Goal: Information Seeking & Learning: Learn about a topic

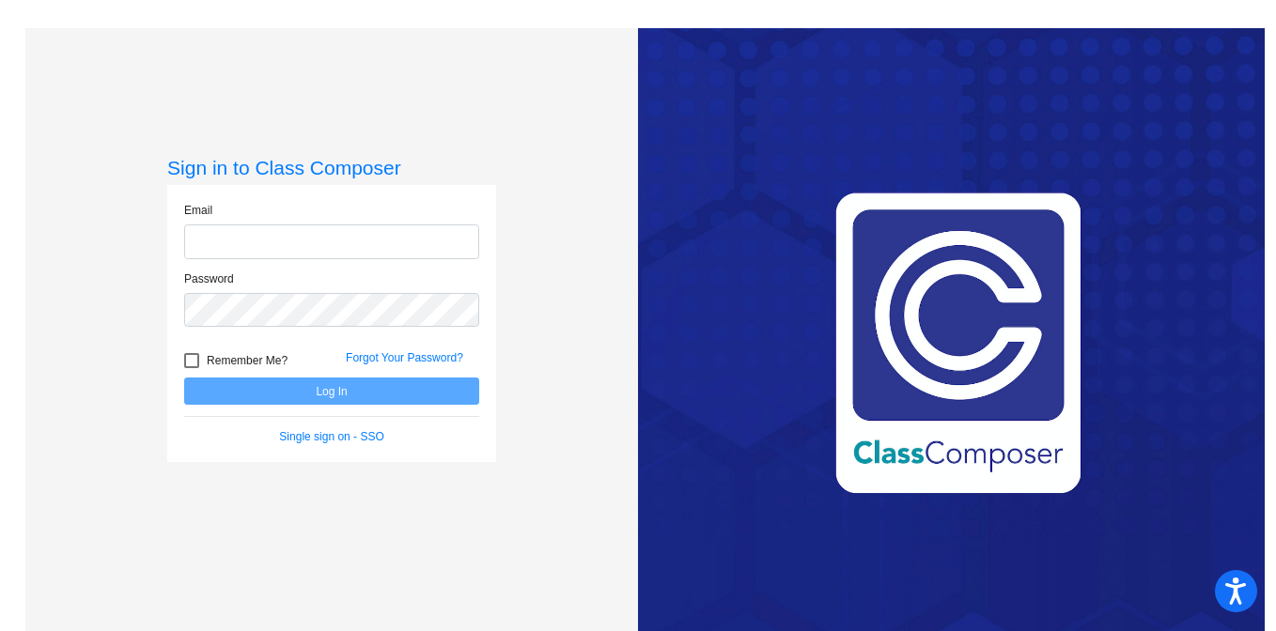
type input "[PERSON_NAME][EMAIL_ADDRESS][PERSON_NAME][DOMAIN_NAME]"
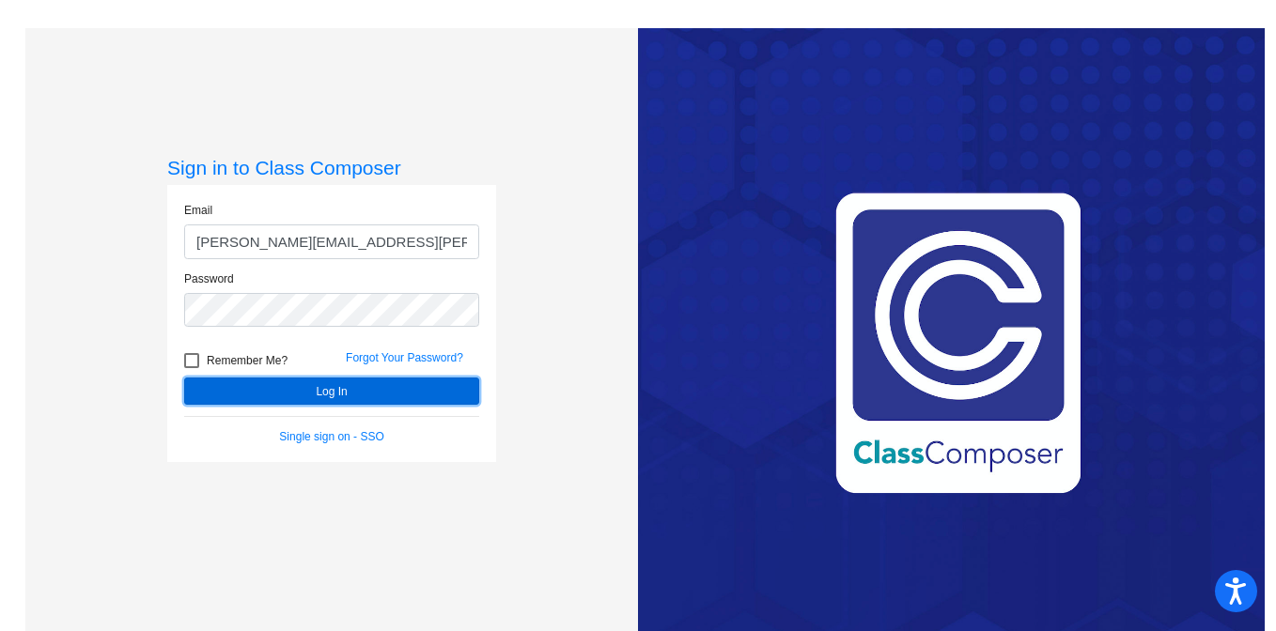
click at [368, 393] on button "Log In" at bounding box center [331, 391] width 295 height 27
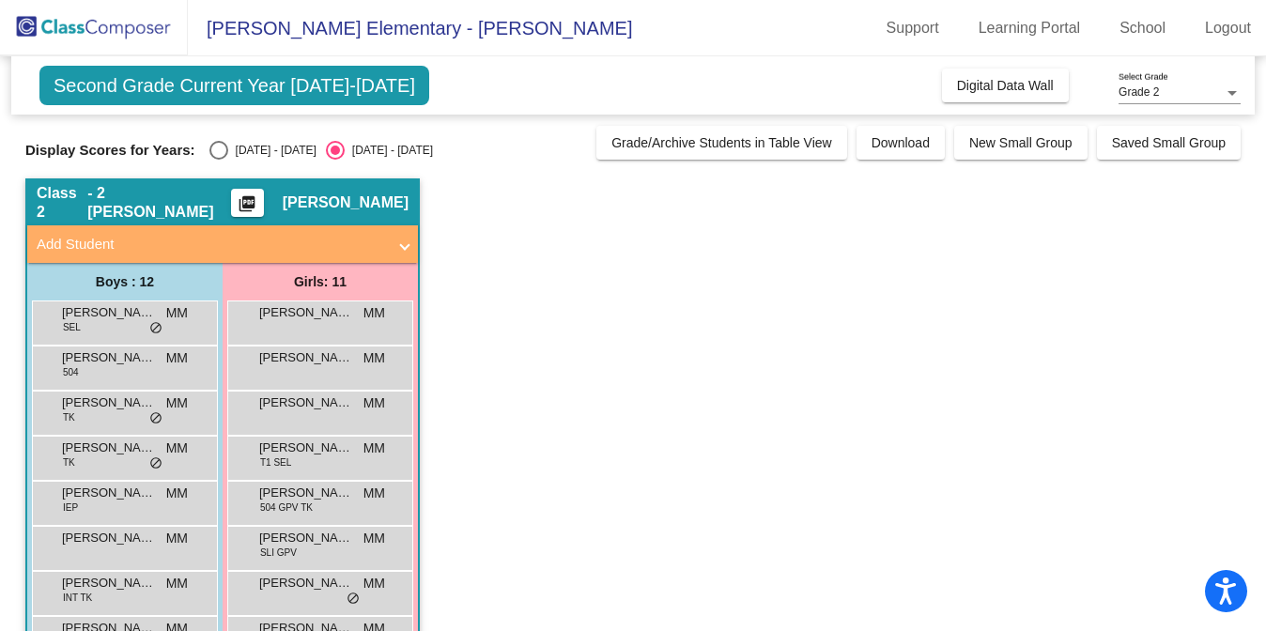
click at [218, 149] on div "Select an option" at bounding box center [219, 150] width 19 height 19
click at [218, 160] on input "[DATE] - [DATE]" at bounding box center [218, 160] width 1 height 1
radio input "true"
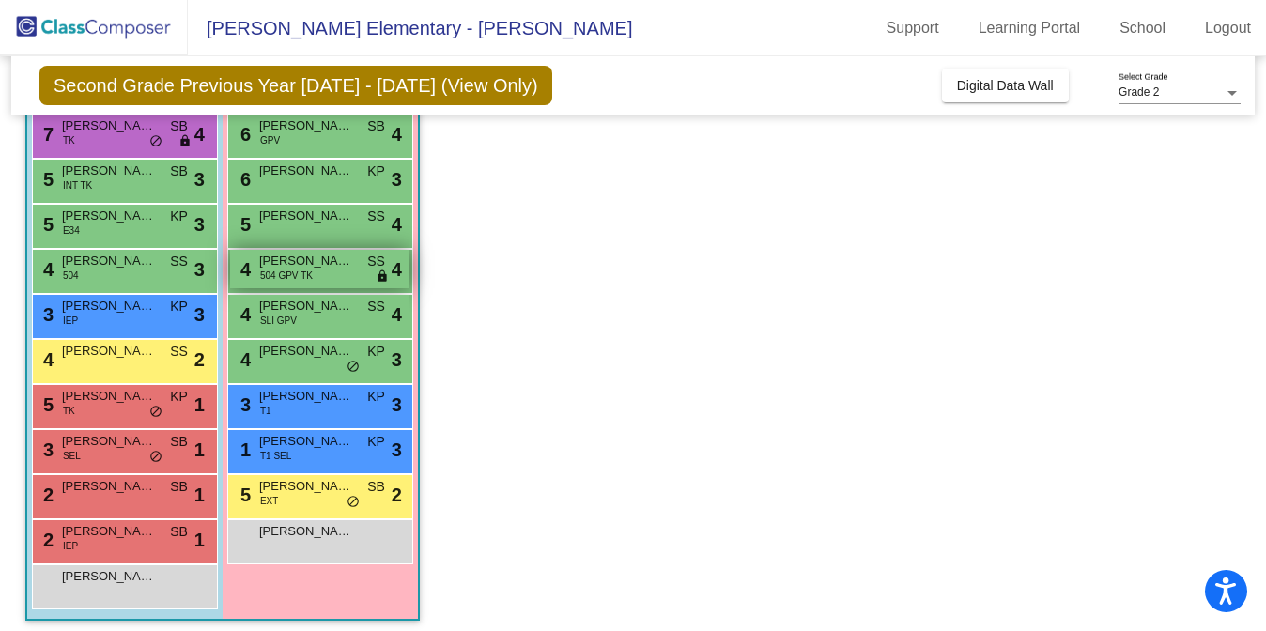
scroll to position [241, 0]
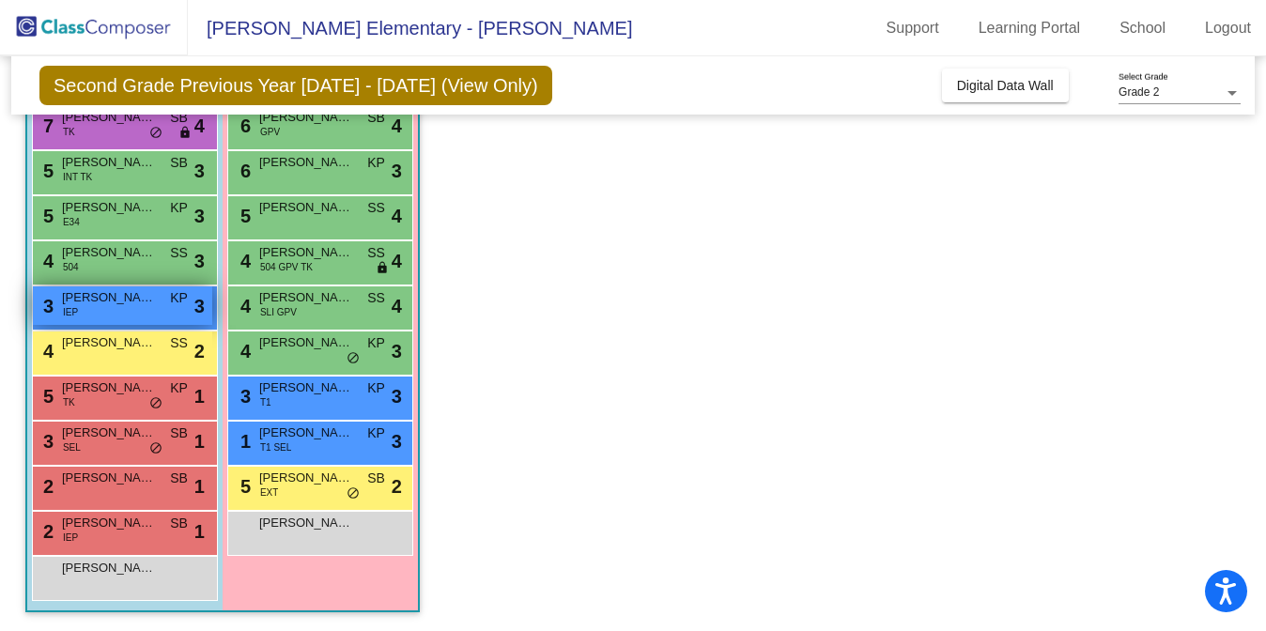
click at [93, 316] on div "3 [PERSON_NAME] IEP KP lock do_not_disturb_alt 3" at bounding box center [122, 306] width 179 height 39
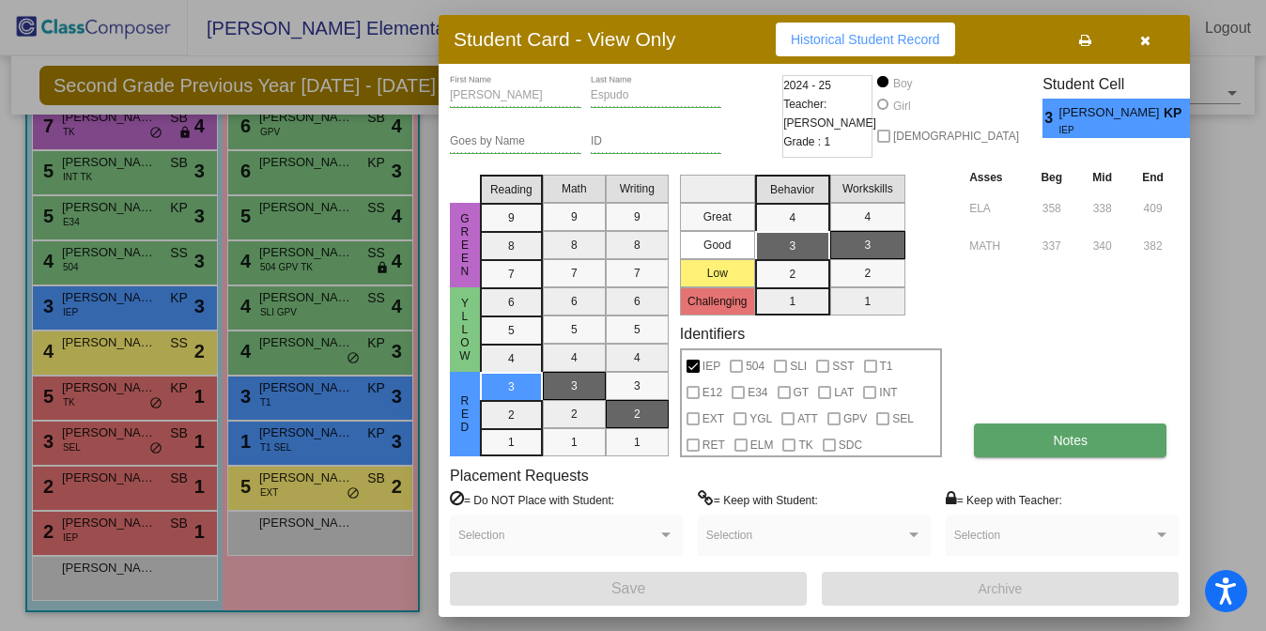
click at [1073, 441] on span "Notes" at bounding box center [1070, 440] width 35 height 15
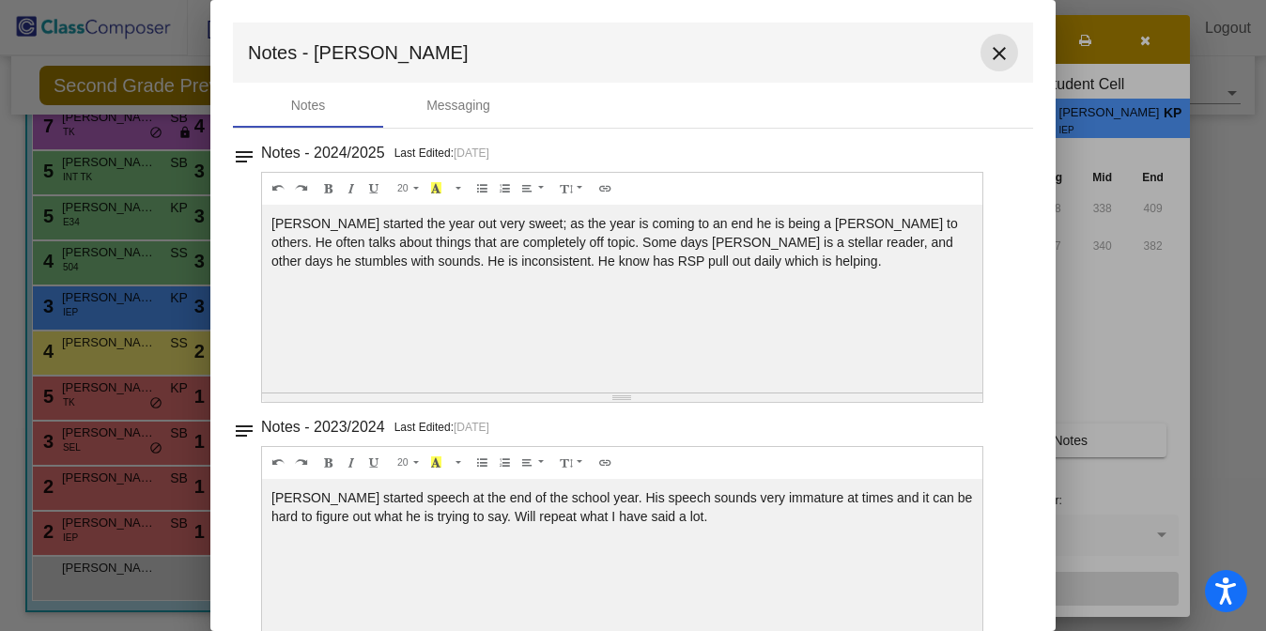
click at [988, 53] on mat-icon "close" at bounding box center [999, 53] width 23 height 23
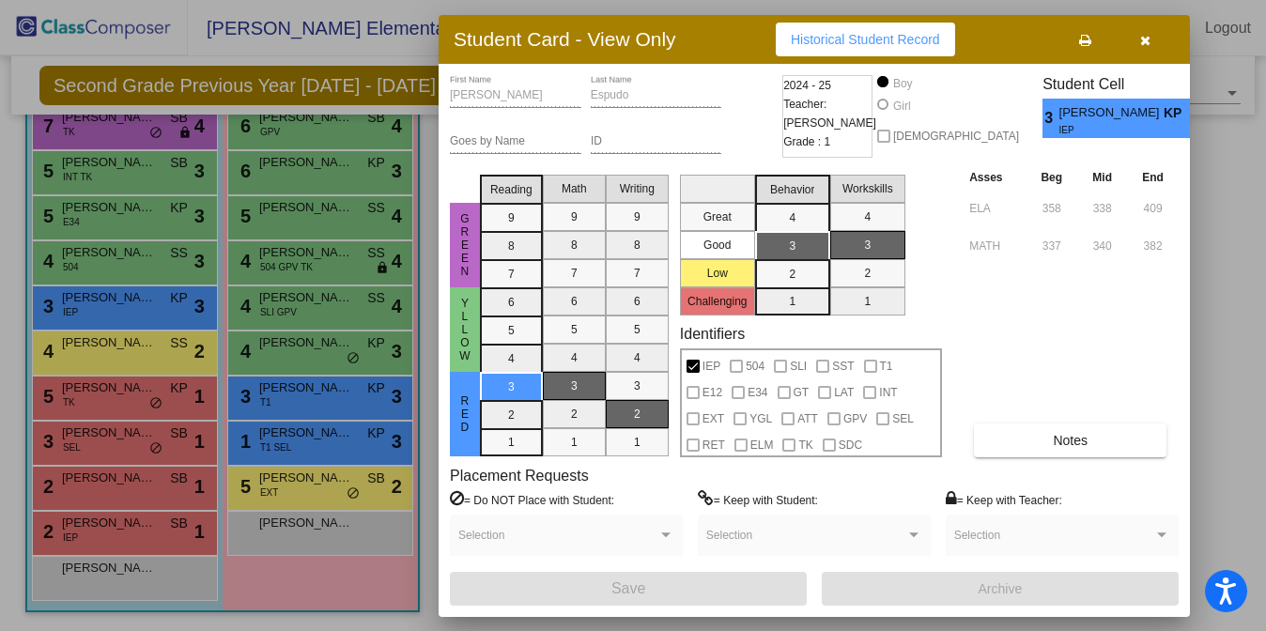
click at [1146, 40] on icon "button" at bounding box center [1146, 40] width 10 height 13
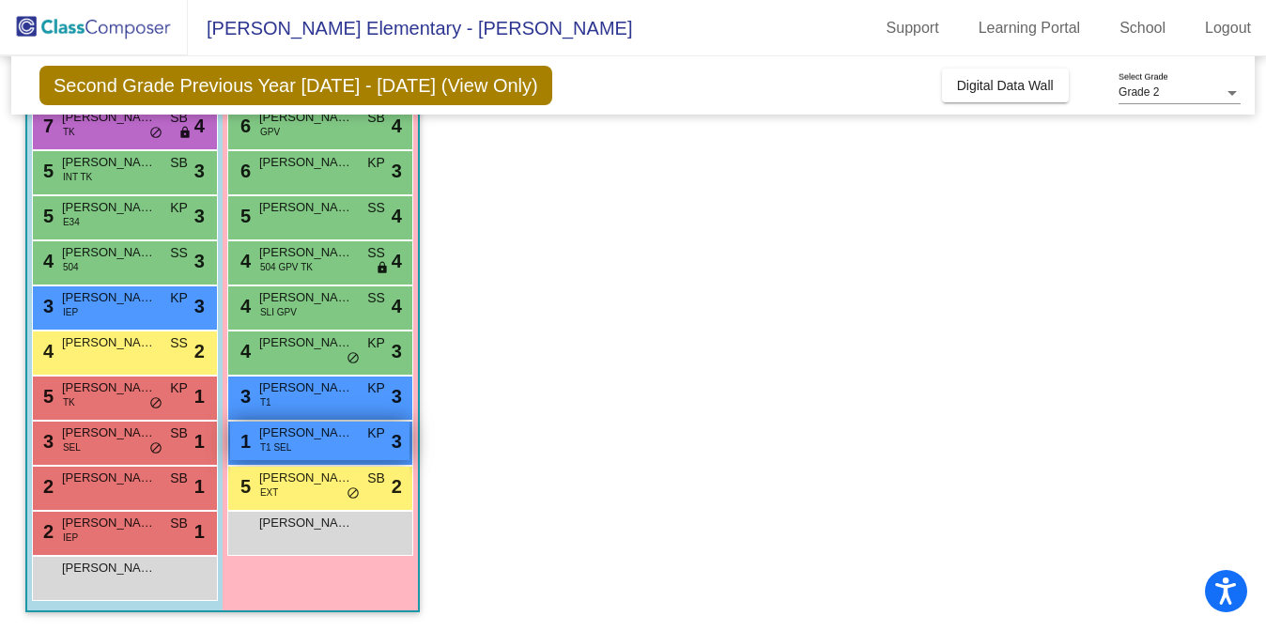
click at [310, 444] on div "1 [PERSON_NAME] T1 SEL KP lock do_not_disturb_alt 3" at bounding box center [319, 441] width 179 height 39
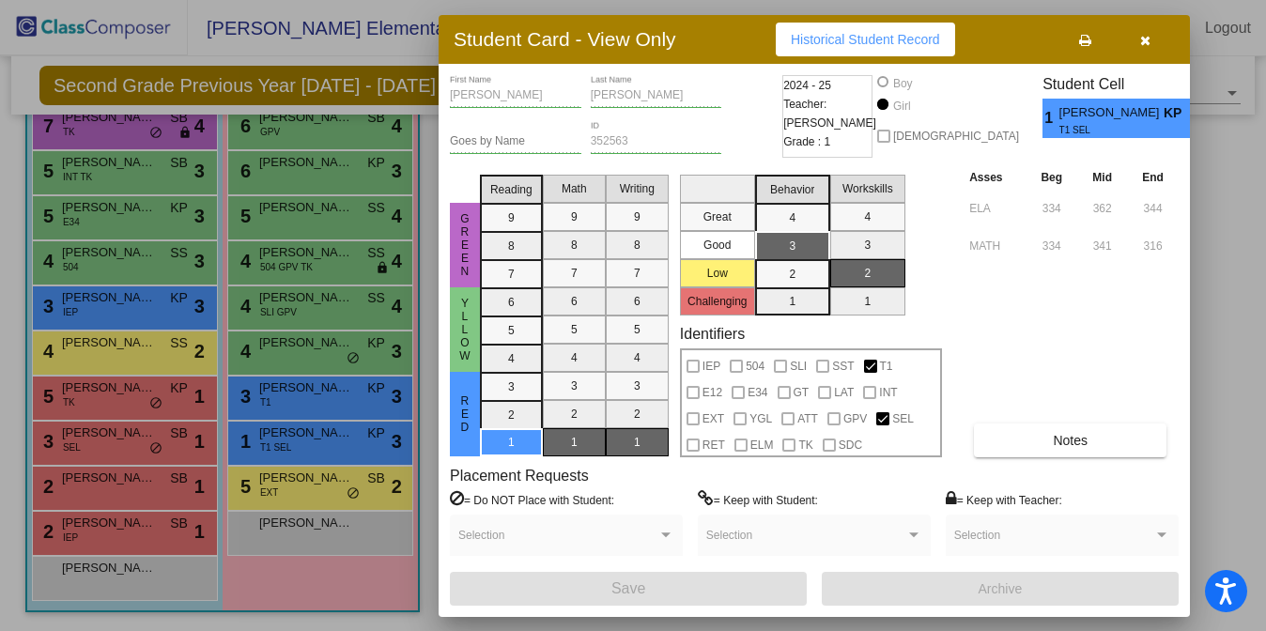
scroll to position [0, 0]
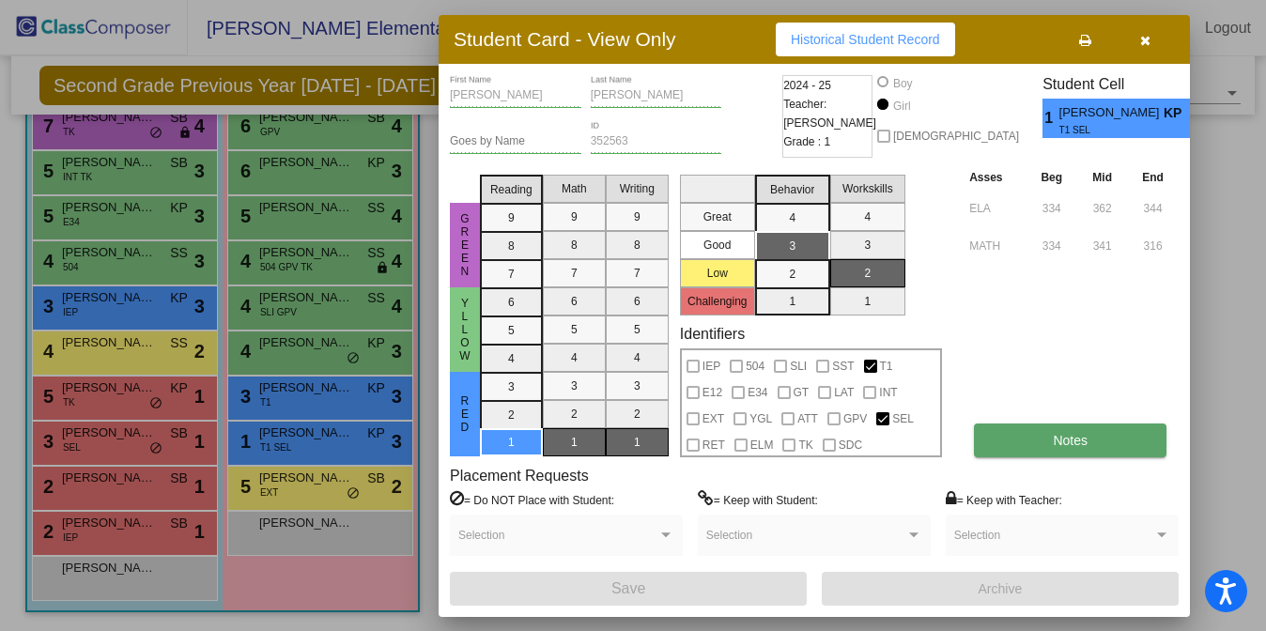
click at [1038, 437] on button "Notes" at bounding box center [1070, 441] width 193 height 34
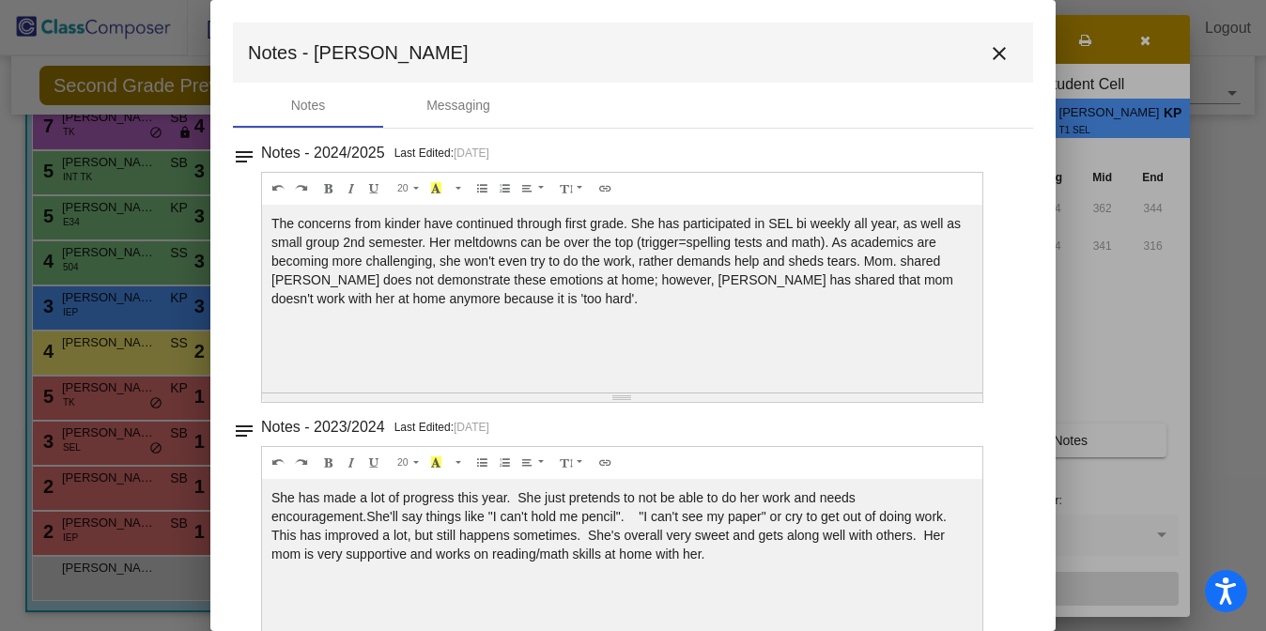
click at [991, 56] on mat-icon "close" at bounding box center [999, 53] width 23 height 23
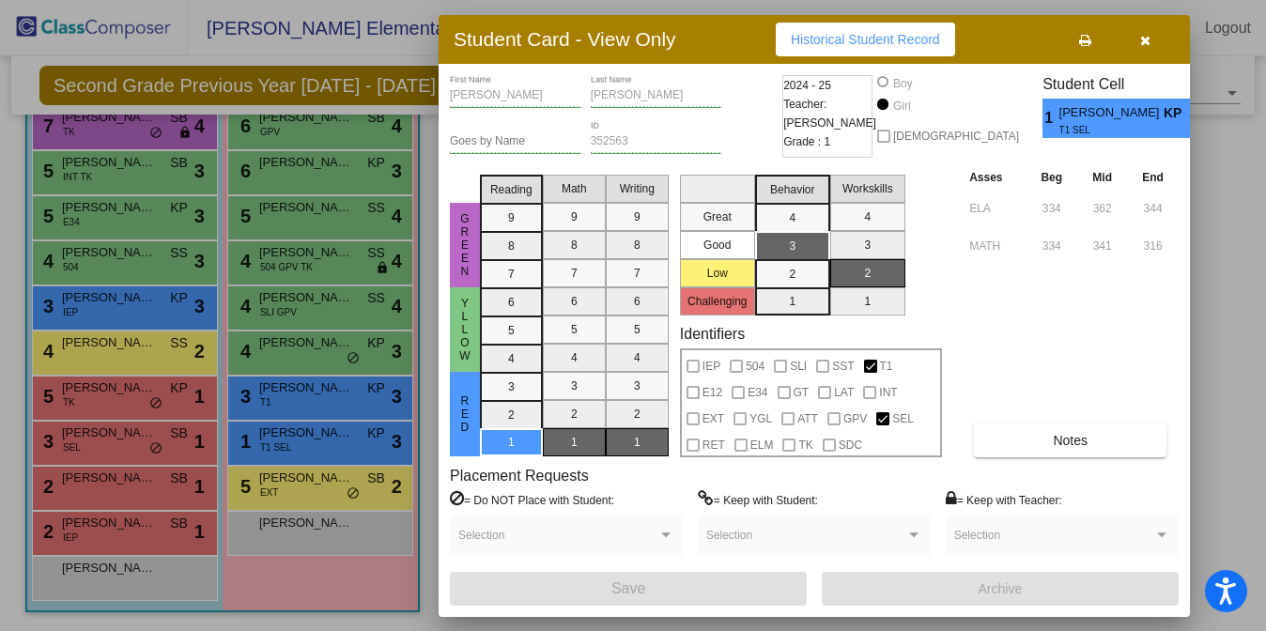
click at [1146, 43] on icon "button" at bounding box center [1146, 40] width 10 height 13
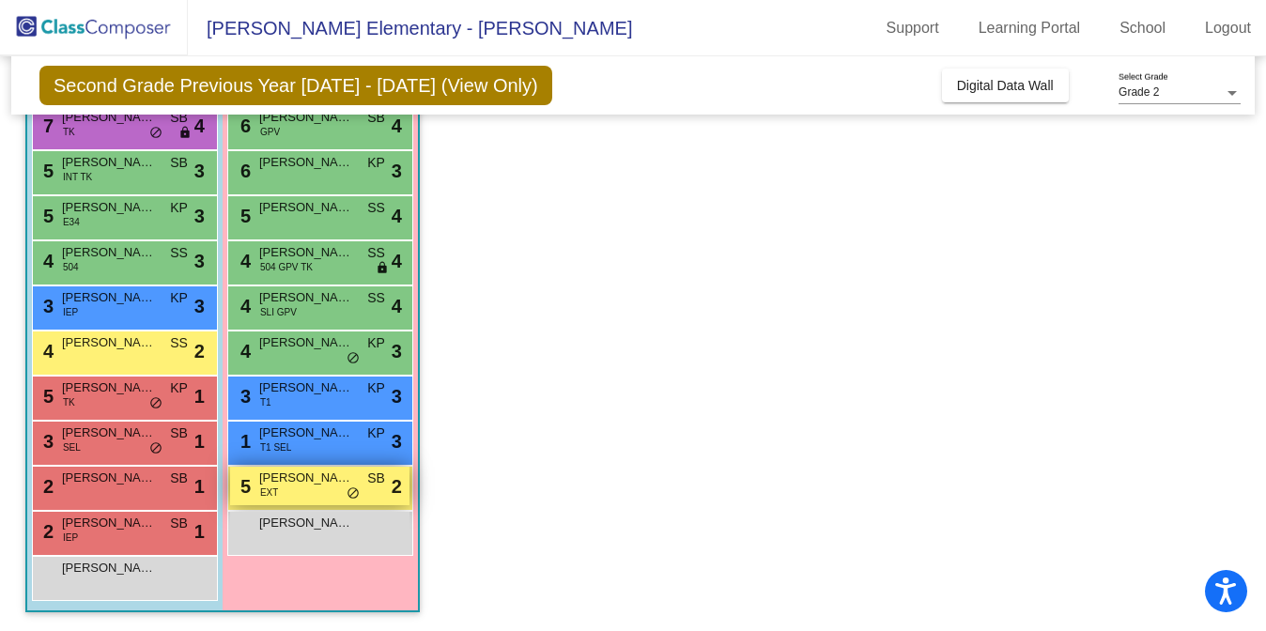
click at [300, 483] on span "[PERSON_NAME]" at bounding box center [306, 478] width 94 height 19
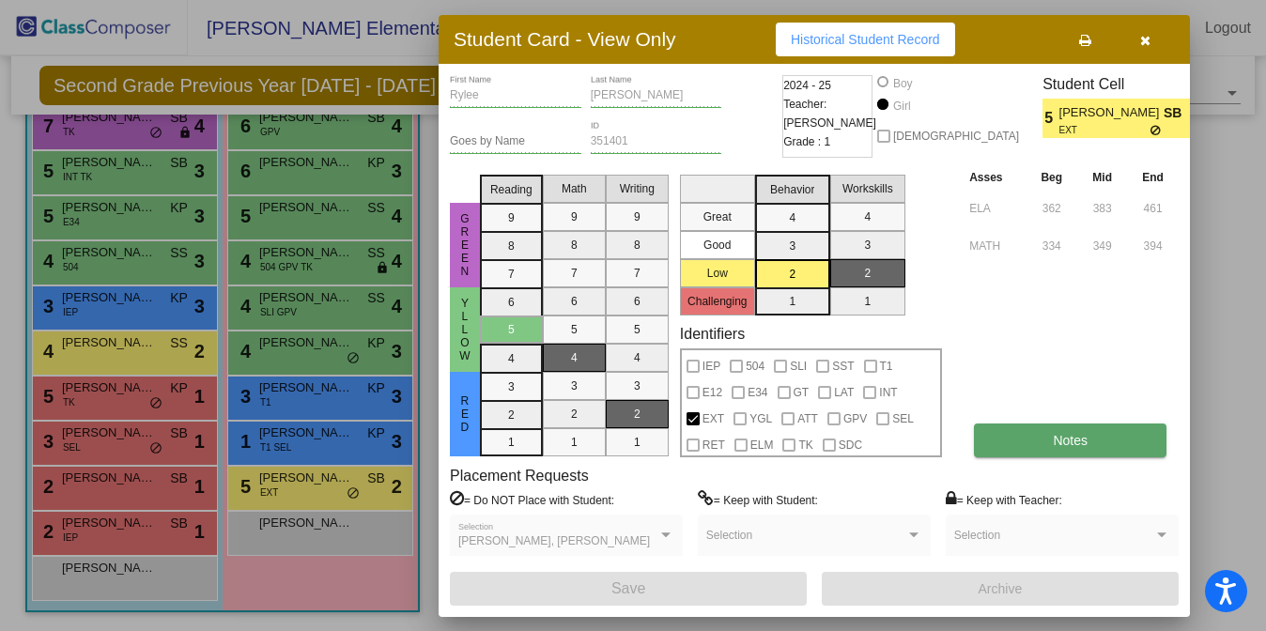
click at [1049, 443] on button "Notes" at bounding box center [1070, 441] width 193 height 34
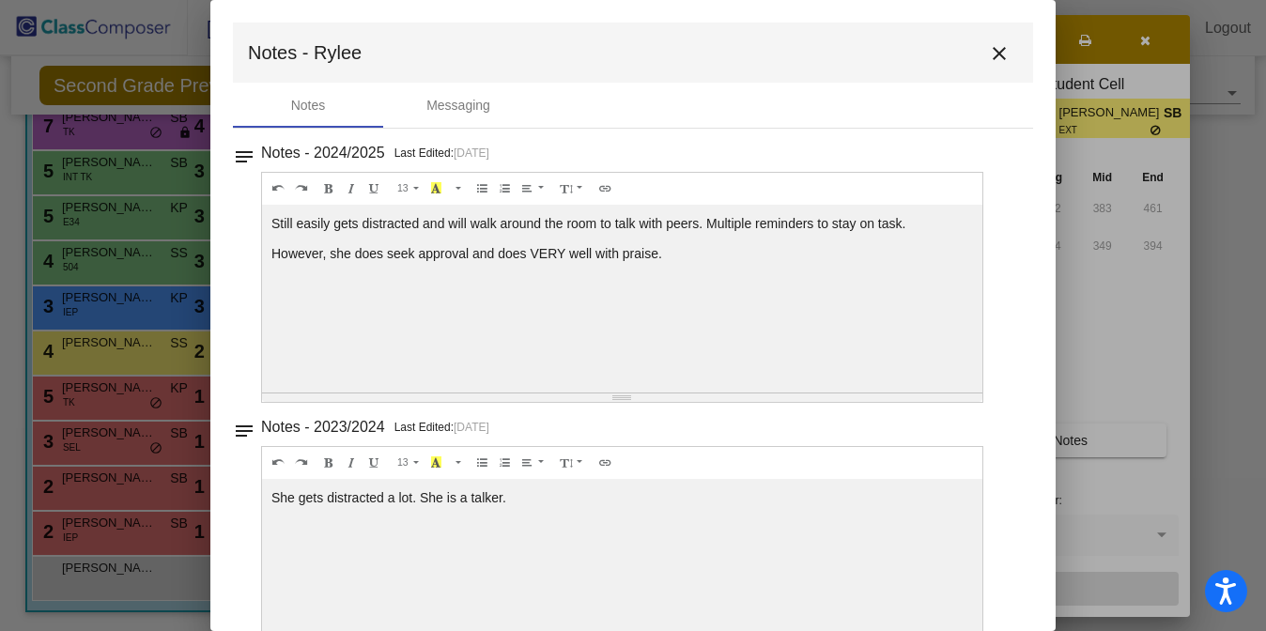
click at [990, 53] on mat-icon "close" at bounding box center [999, 53] width 23 height 23
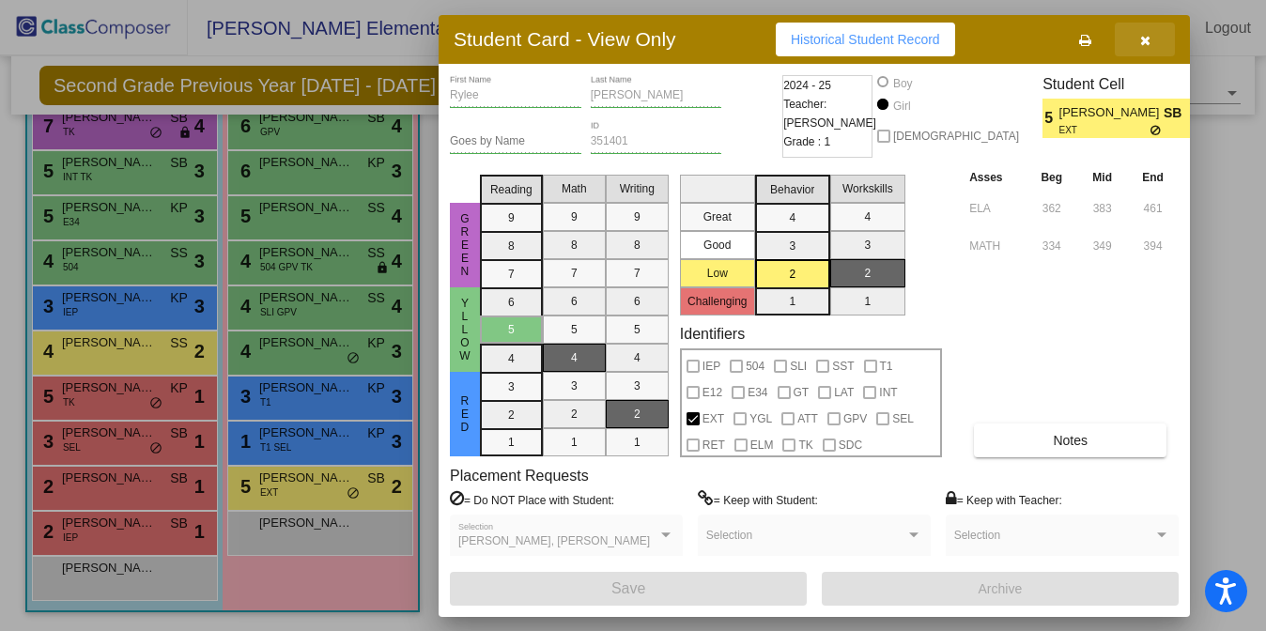
click at [1151, 38] on button "button" at bounding box center [1145, 40] width 60 height 34
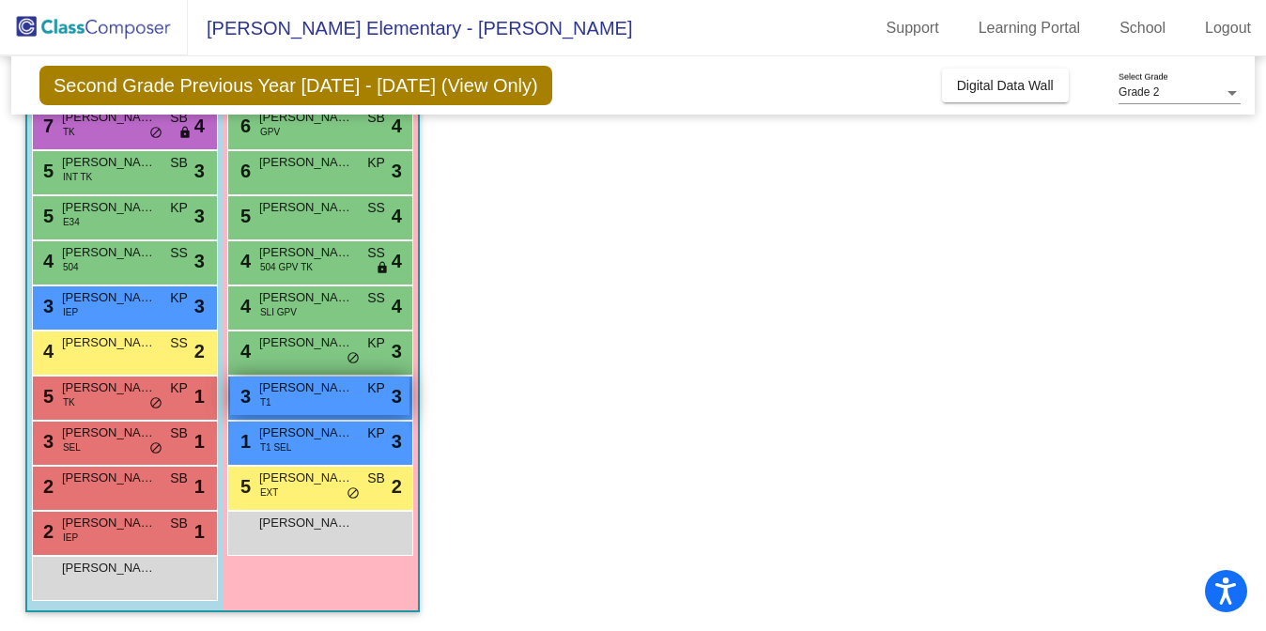
click at [287, 396] on span "[PERSON_NAME]" at bounding box center [306, 388] width 94 height 19
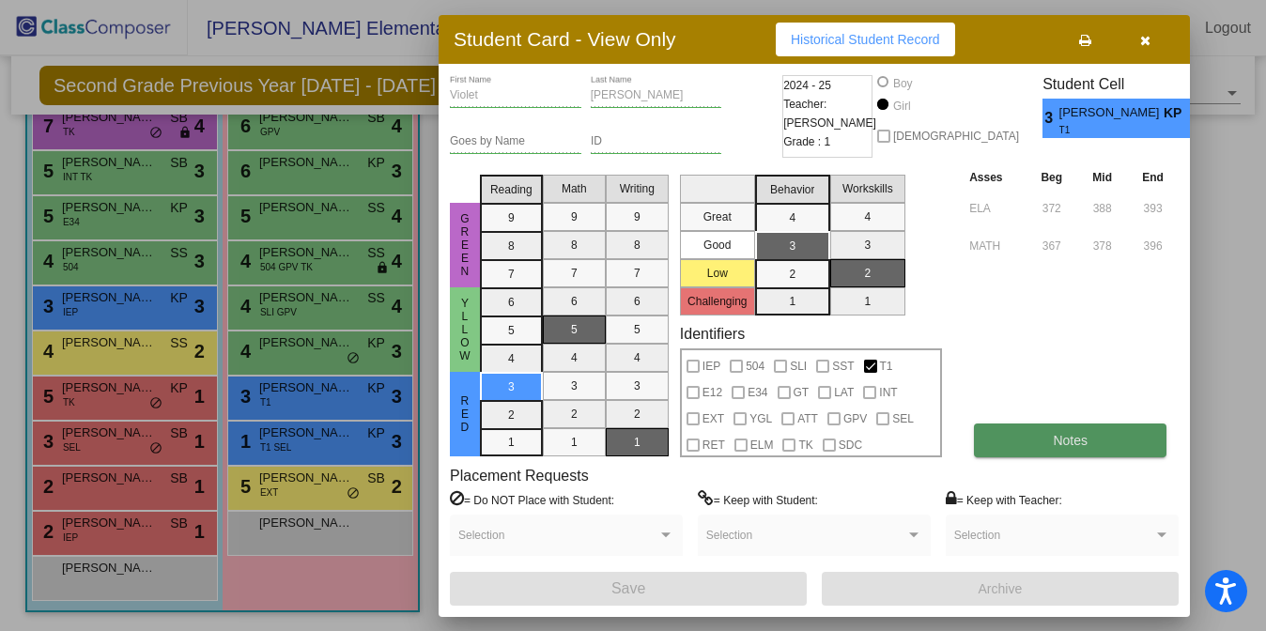
click at [1043, 446] on button "Notes" at bounding box center [1070, 441] width 193 height 34
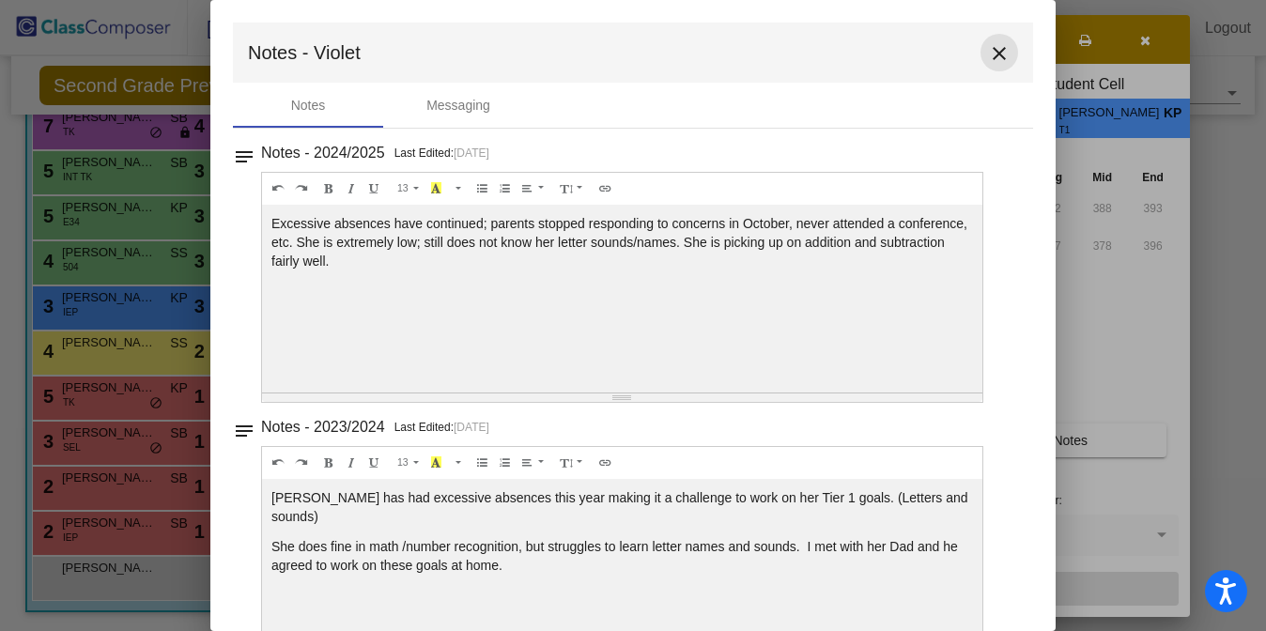
click at [993, 54] on mat-icon "close" at bounding box center [999, 53] width 23 height 23
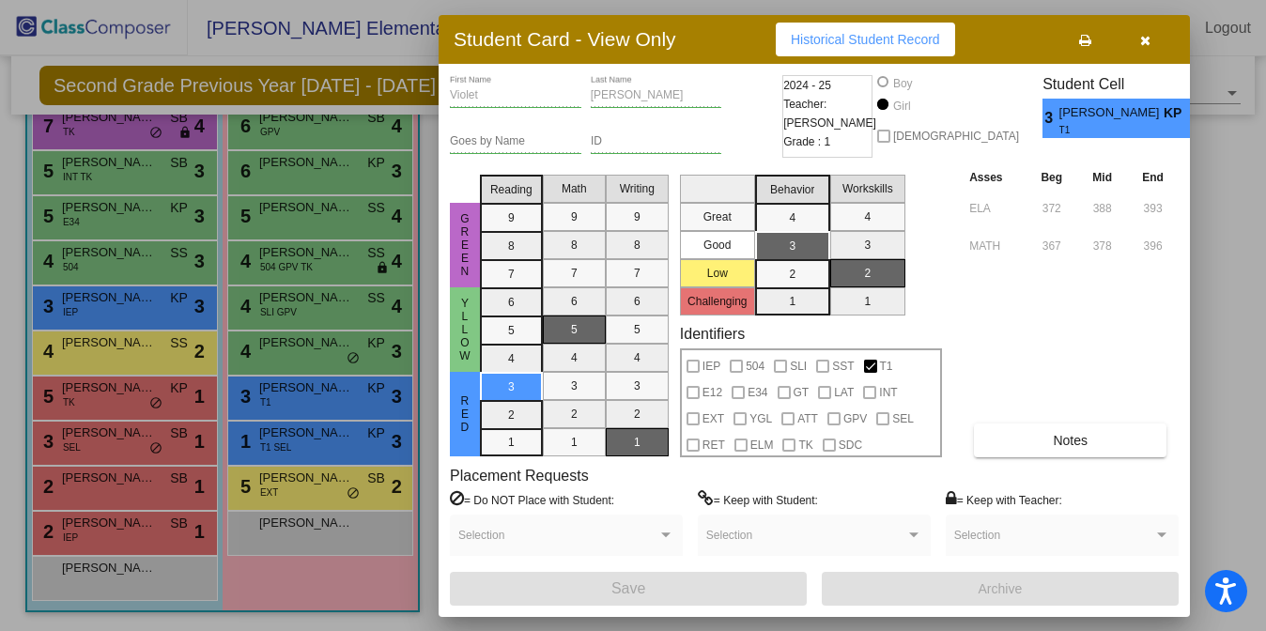
click at [1142, 41] on icon "button" at bounding box center [1146, 40] width 10 height 13
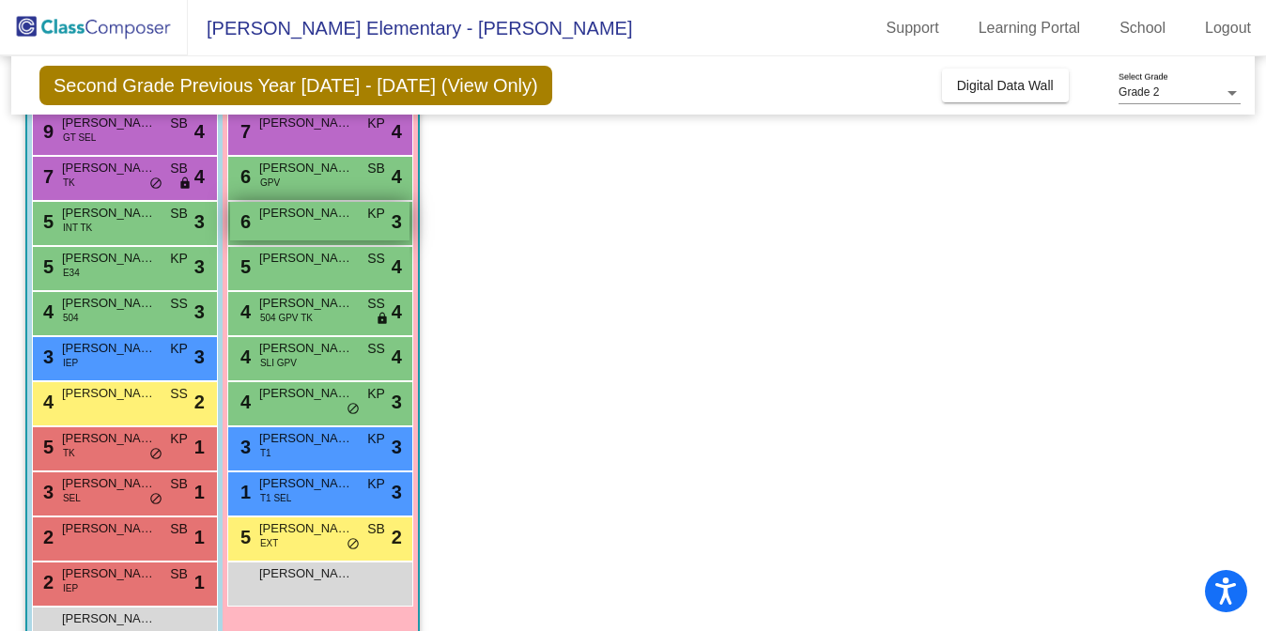
scroll to position [241, 0]
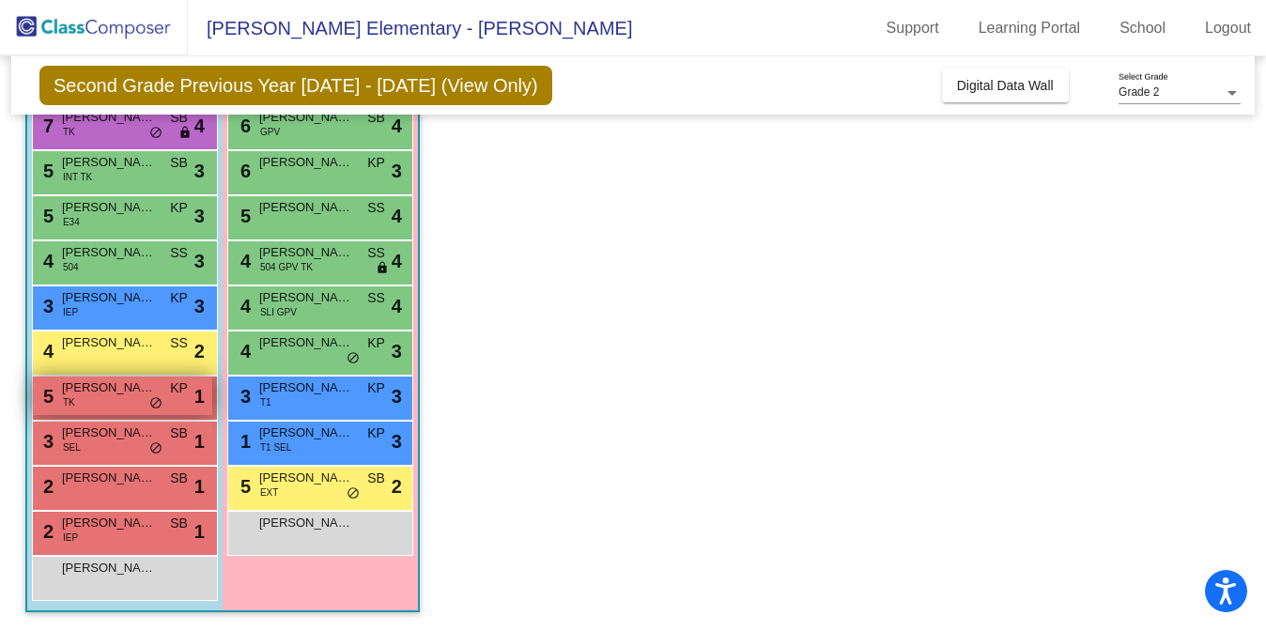
click at [103, 397] on div "5 [PERSON_NAME] TK KP lock do_not_disturb_alt 1" at bounding box center [122, 396] width 179 height 39
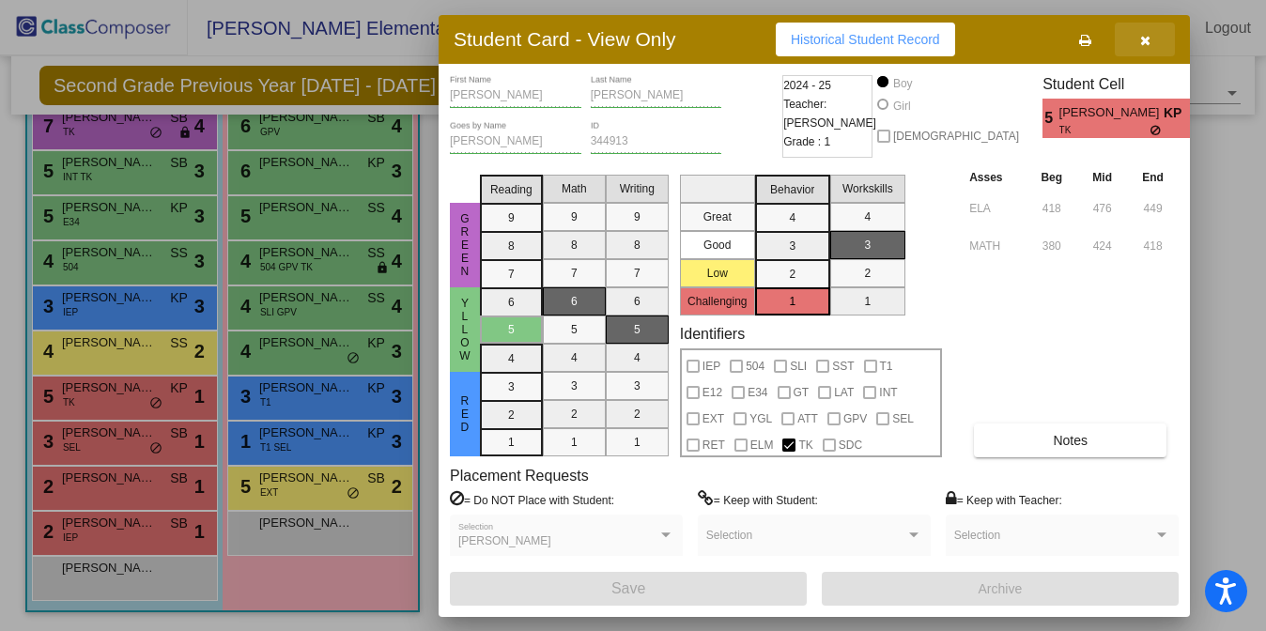
click at [1139, 42] on button "button" at bounding box center [1145, 40] width 60 height 34
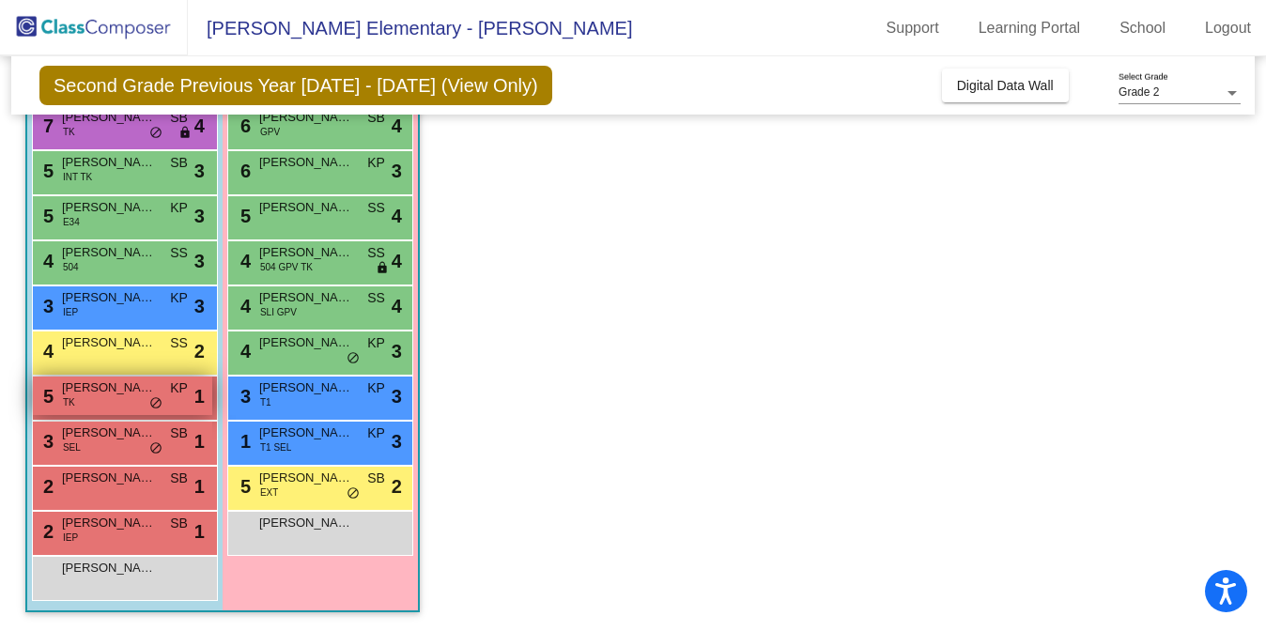
click at [162, 395] on div "5 [PERSON_NAME] TK KP lock do_not_disturb_alt 1" at bounding box center [122, 396] width 179 height 39
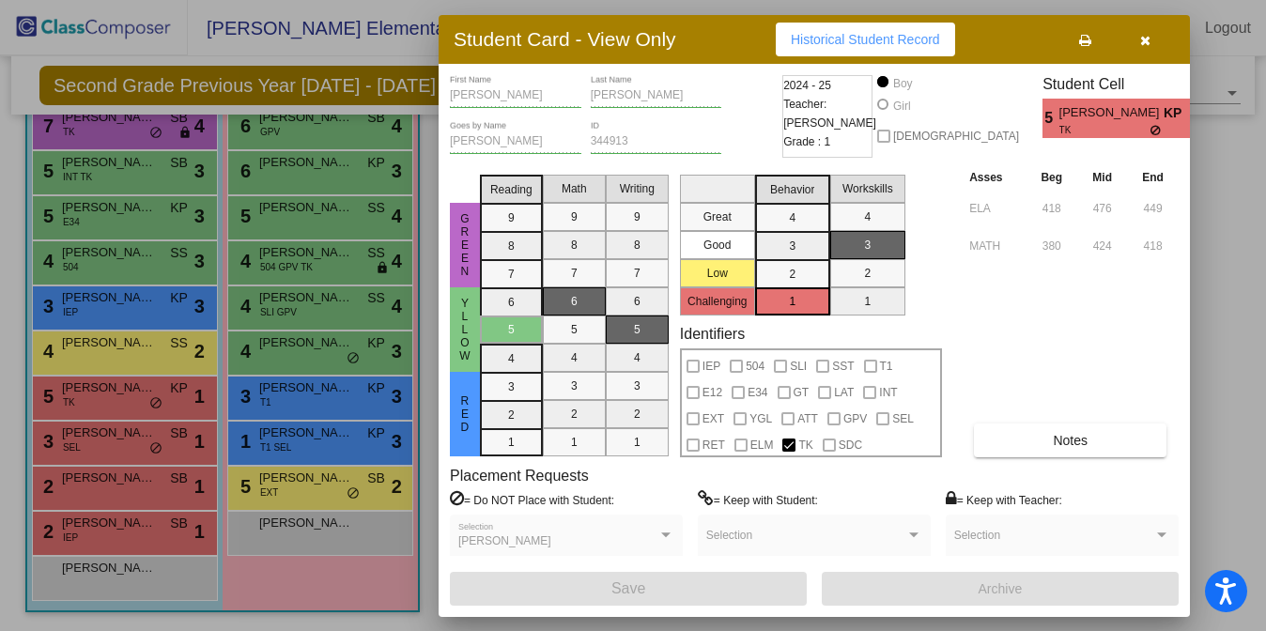
click at [1142, 37] on icon "button" at bounding box center [1146, 40] width 10 height 13
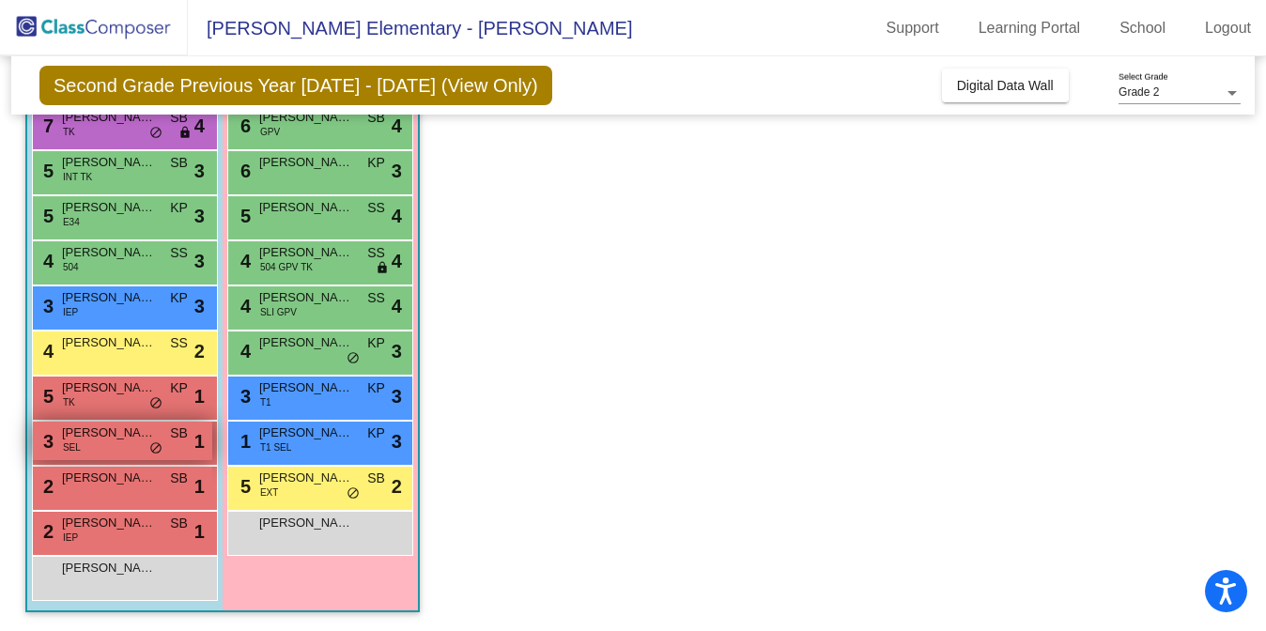
click at [126, 445] on div "3 [PERSON_NAME] SEL SB lock do_not_disturb_alt 1" at bounding box center [122, 441] width 179 height 39
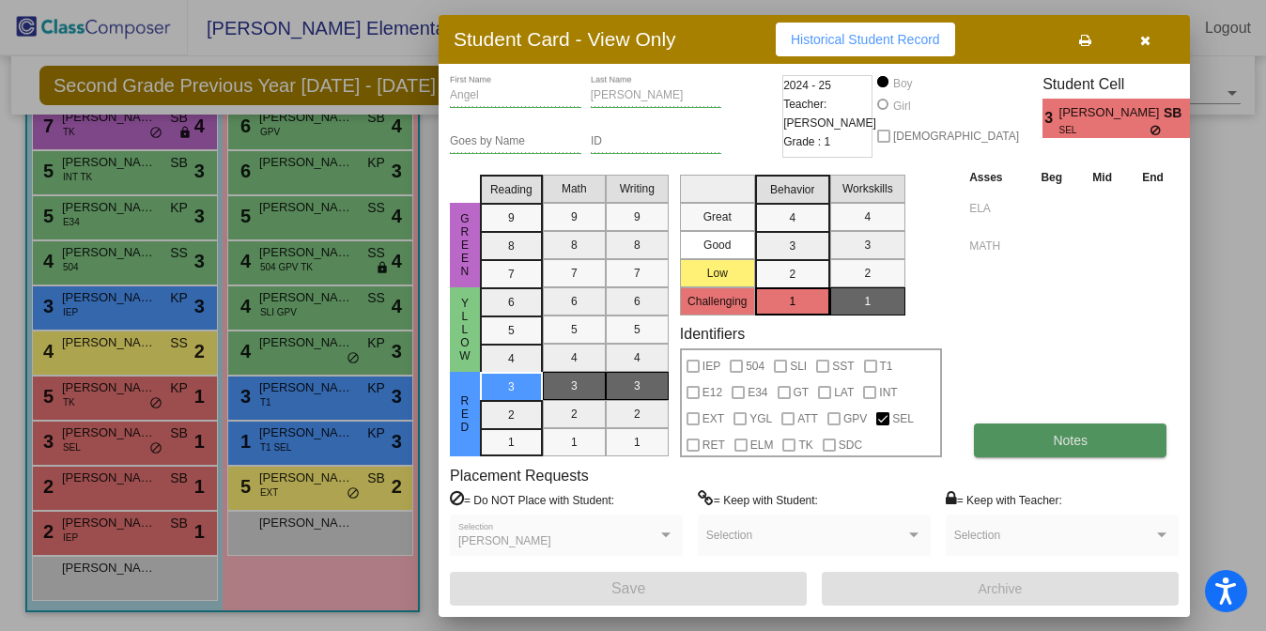
click at [1027, 431] on button "Notes" at bounding box center [1070, 441] width 193 height 34
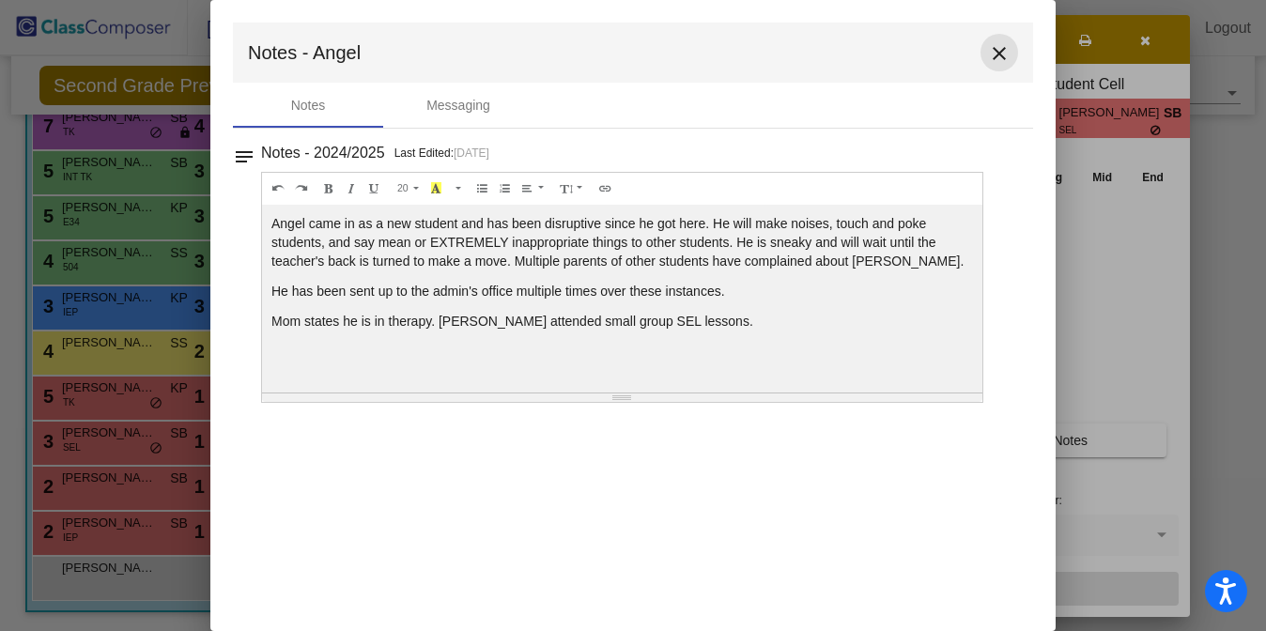
click at [998, 57] on mat-icon "close" at bounding box center [999, 53] width 23 height 23
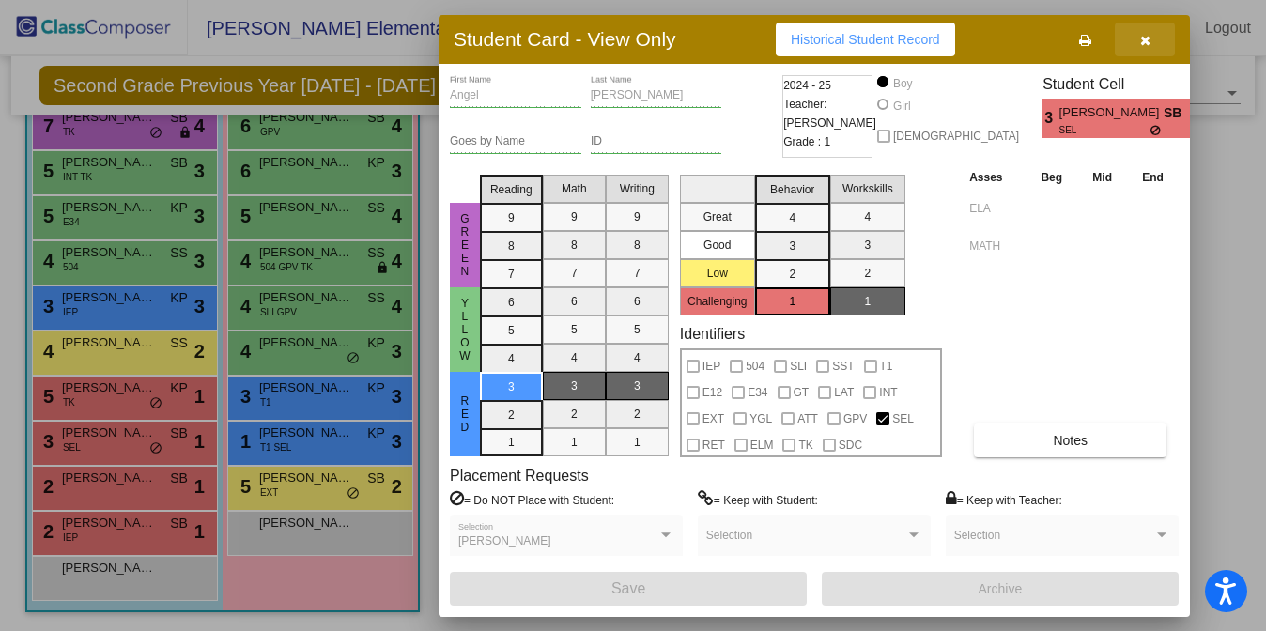
click at [1142, 32] on span "button" at bounding box center [1146, 39] width 10 height 15
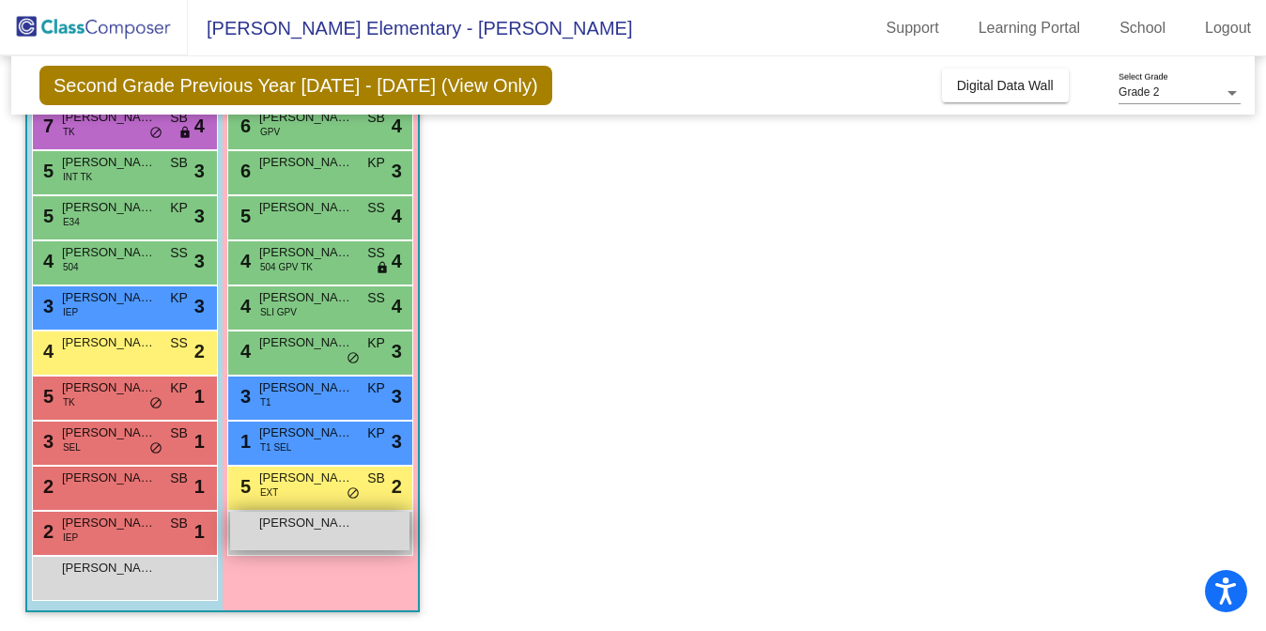
click at [294, 534] on div "[PERSON_NAME] lock do_not_disturb_alt" at bounding box center [319, 531] width 179 height 39
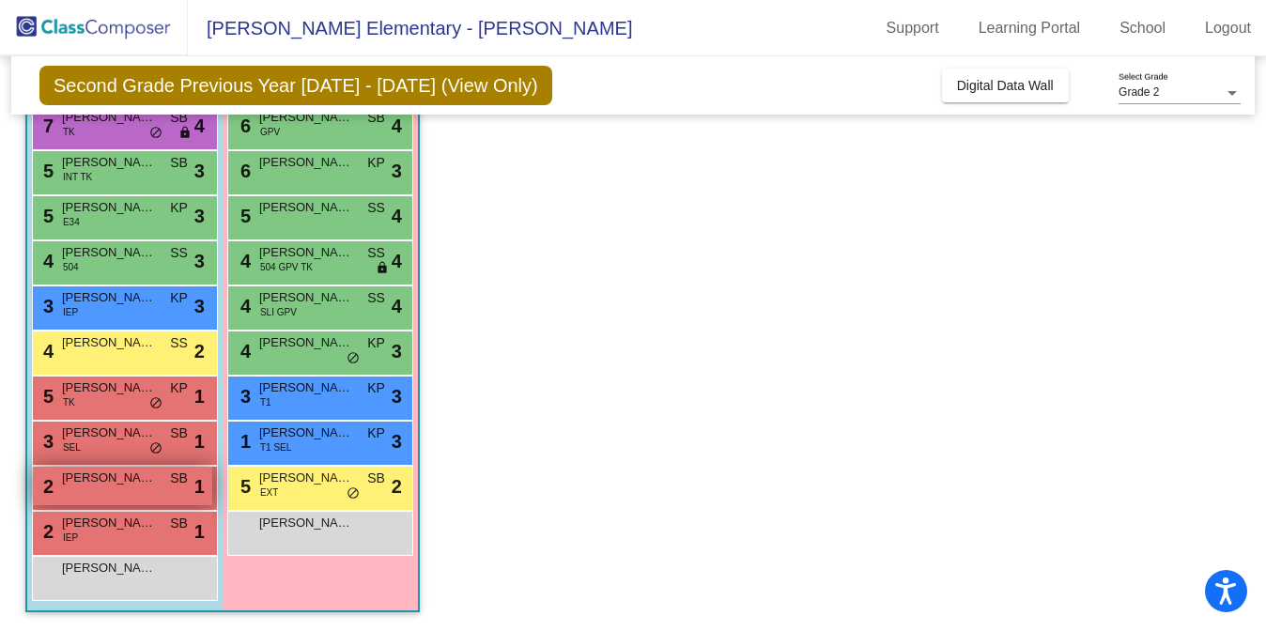
click at [87, 489] on div "2 [PERSON_NAME] SB lock do_not_disturb_alt 1" at bounding box center [122, 486] width 179 height 39
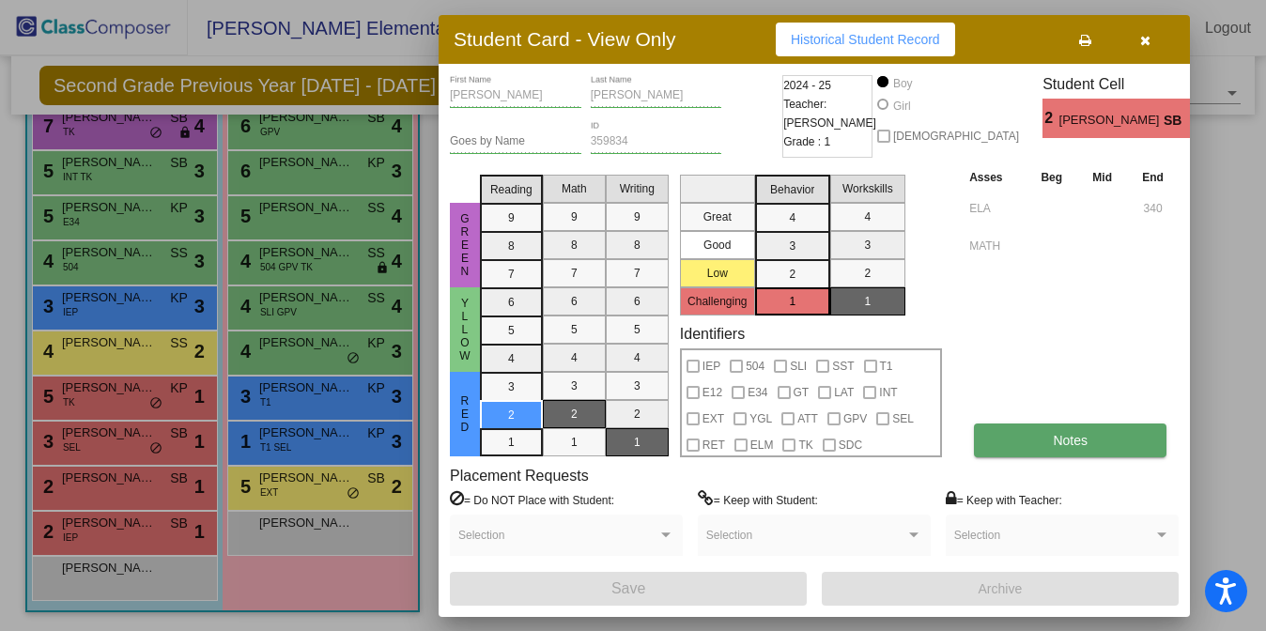
click at [1038, 449] on button "Notes" at bounding box center [1070, 441] width 193 height 34
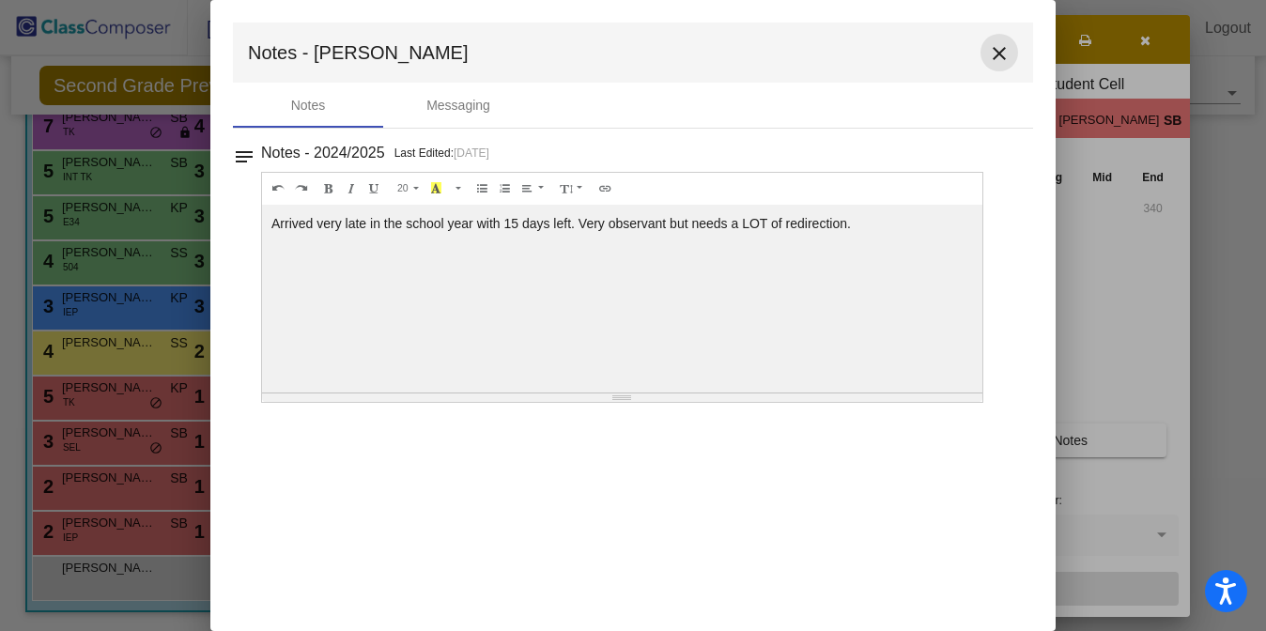
click at [1000, 54] on mat-icon "close" at bounding box center [999, 53] width 23 height 23
